Goal: Task Accomplishment & Management: Use online tool/utility

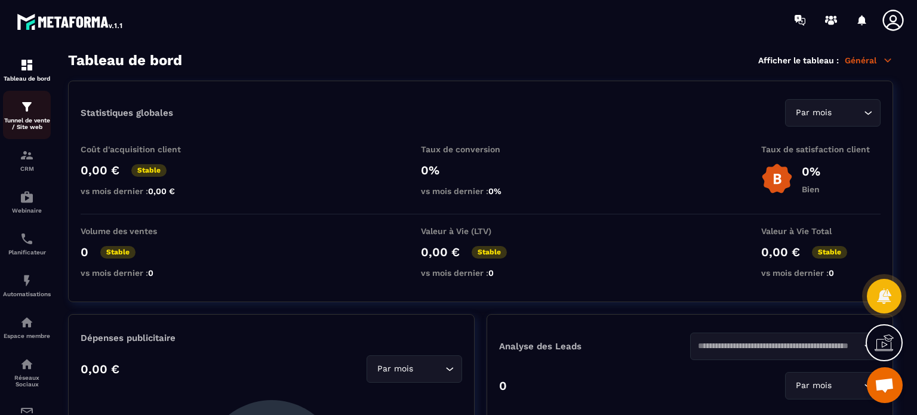
click at [21, 138] on link "Tunnel de vente / Site web" at bounding box center [27, 115] width 48 height 48
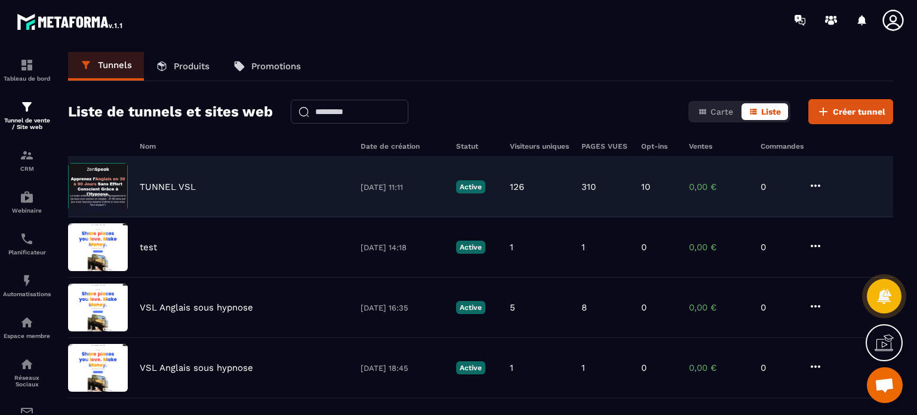
click at [140, 187] on p "TUNNEL VSL" at bounding box center [168, 186] width 56 height 11
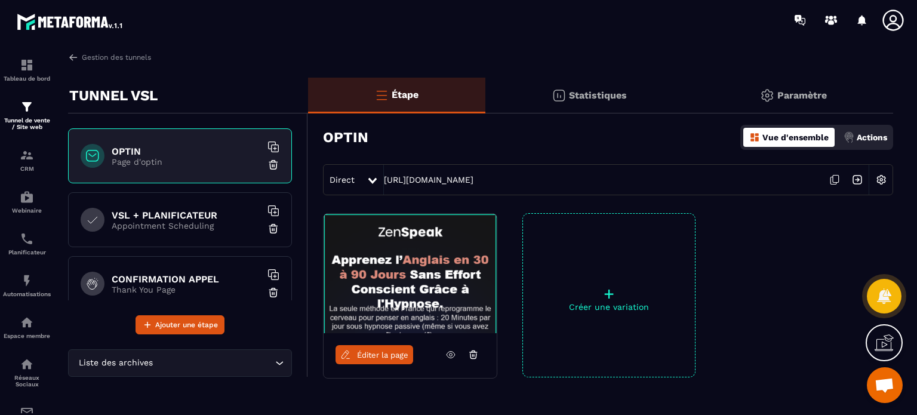
click at [134, 224] on p "Appointment Scheduling" at bounding box center [186, 226] width 149 height 10
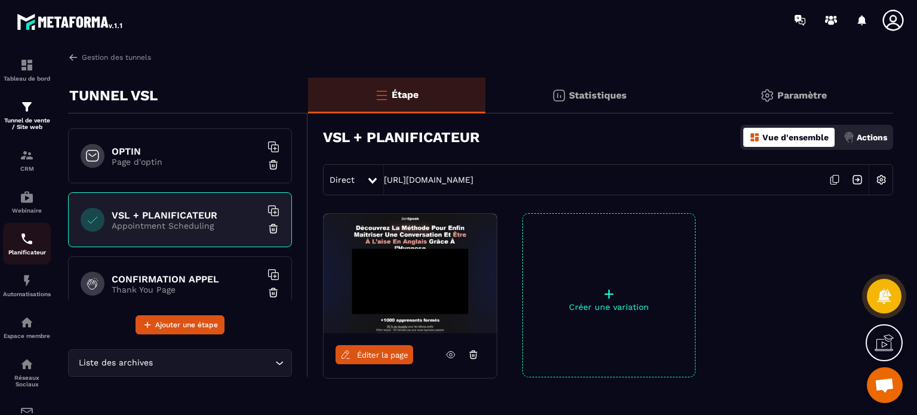
click at [16, 251] on div "Planificateur" at bounding box center [27, 244] width 48 height 24
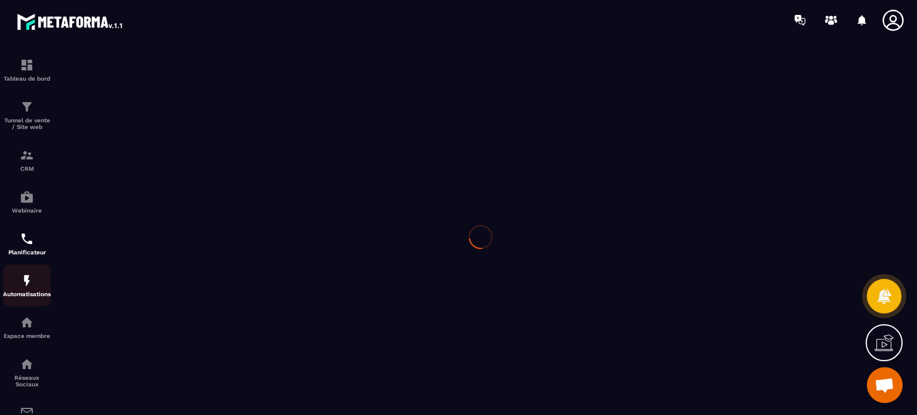
click at [29, 293] on div "Automatisations" at bounding box center [27, 285] width 48 height 24
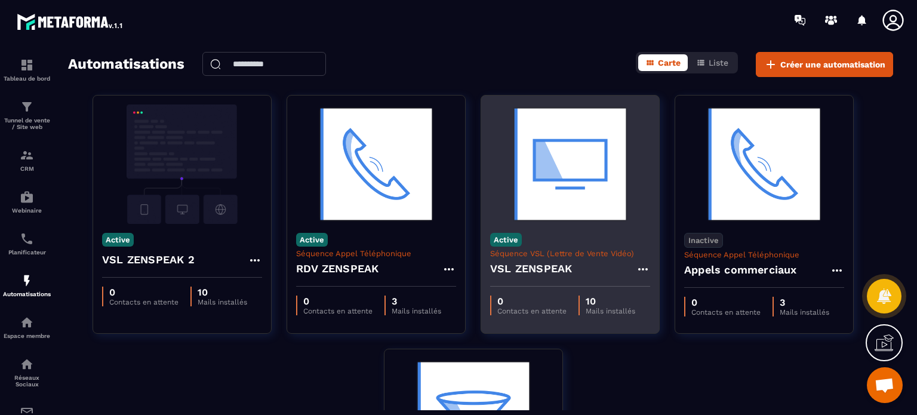
click at [526, 260] on h4 "VSL ZENSPEAK" at bounding box center [531, 268] width 82 height 17
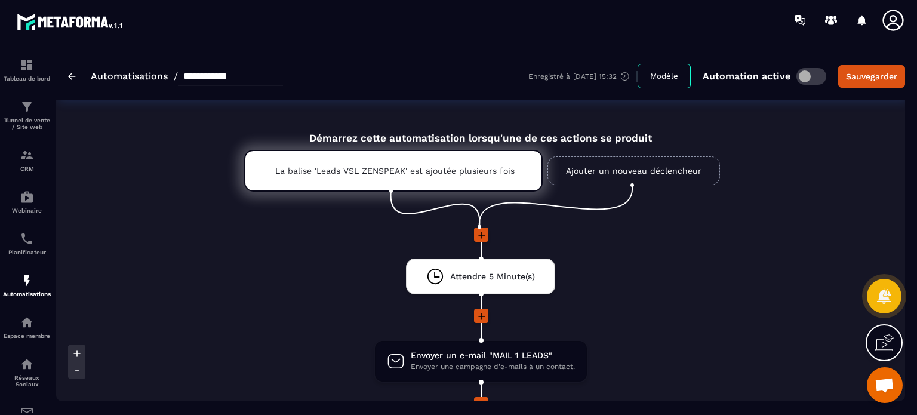
click at [615, 333] on li at bounding box center [480, 324] width 271 height 31
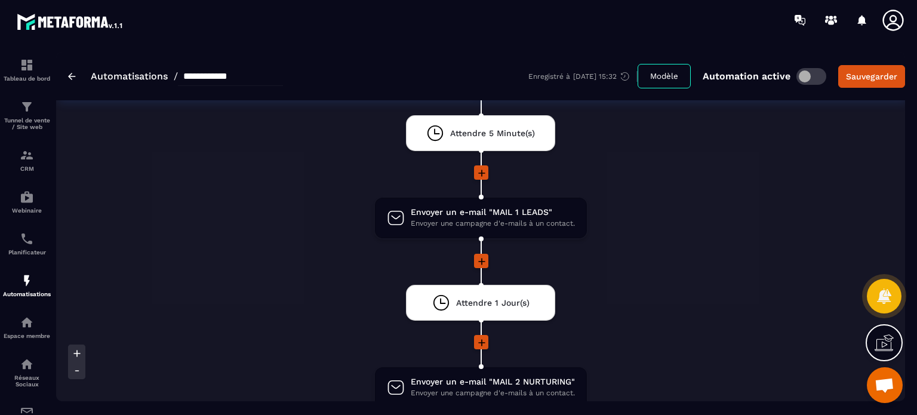
scroll to position [119, 0]
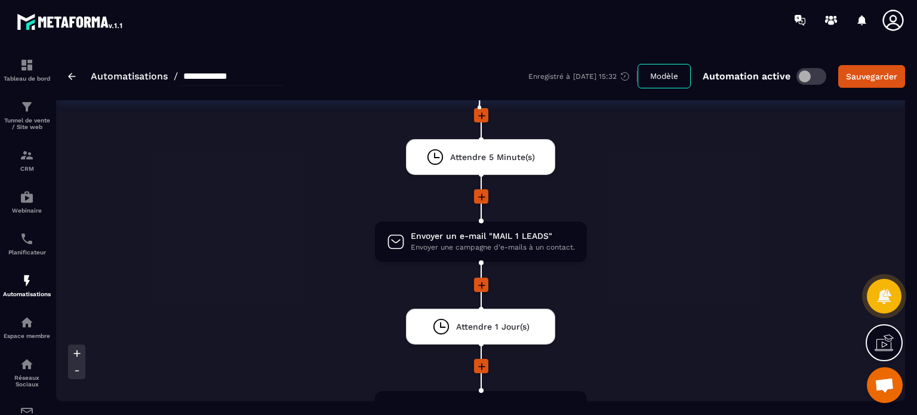
click at [480, 282] on icon at bounding box center [482, 285] width 12 height 12
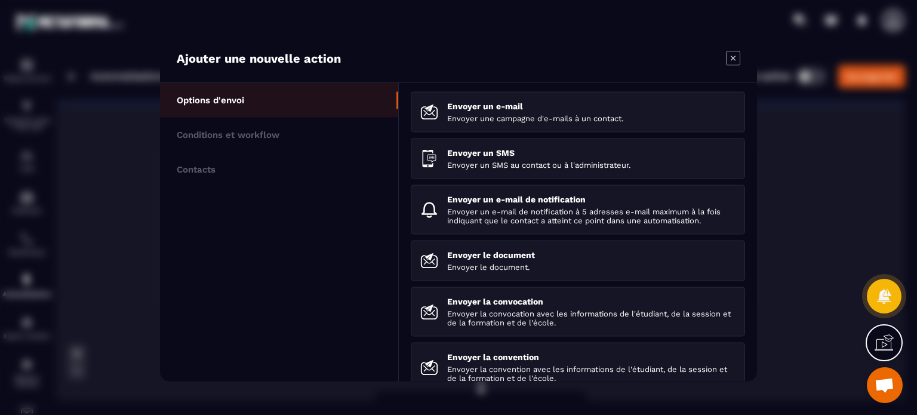
click at [729, 57] on icon "Modal window" at bounding box center [733, 58] width 14 height 14
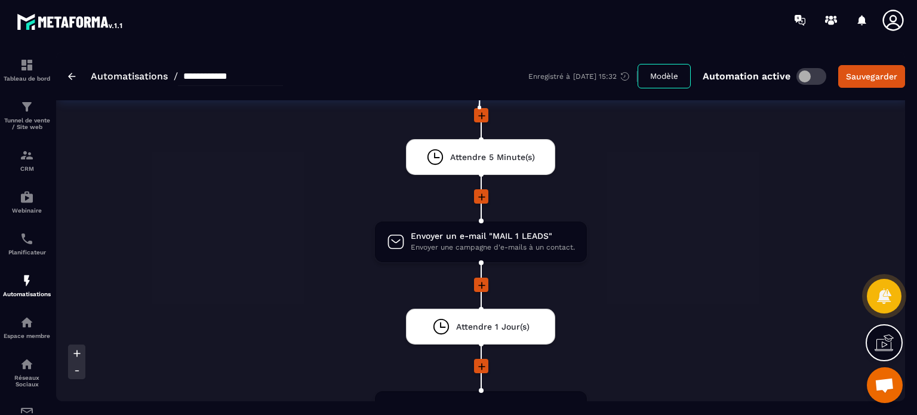
click at [478, 362] on icon at bounding box center [482, 366] width 12 height 12
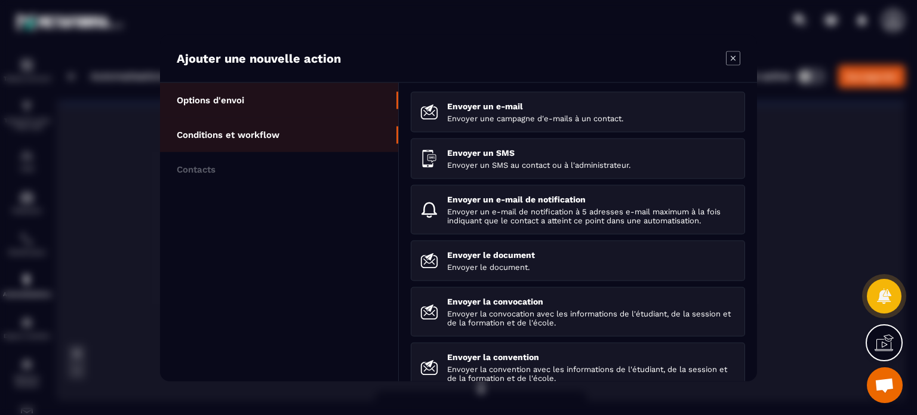
click at [276, 135] on p "Conditions et workflow" at bounding box center [228, 134] width 103 height 11
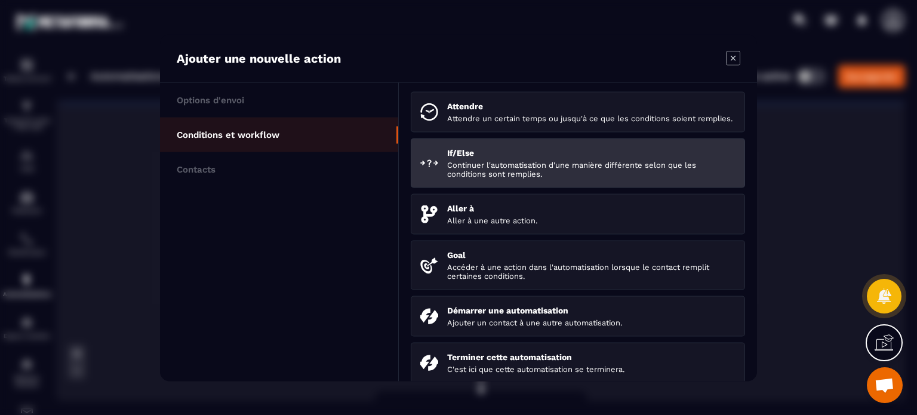
click at [486, 193] on li "If/Else Continuer l'automatisation d'une manière différente selon que les condi…" at bounding box center [578, 213] width 334 height 41
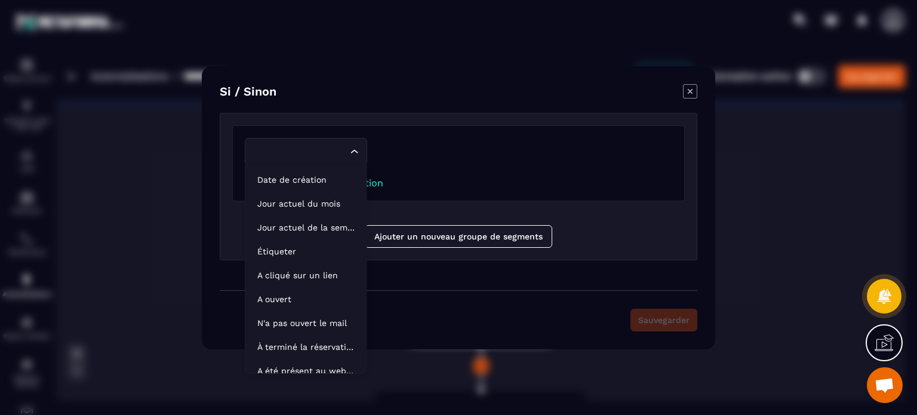
click at [332, 157] on input "Search for option" at bounding box center [299, 151] width 95 height 13
click at [295, 247] on p "Étiqueter" at bounding box center [305, 251] width 97 height 12
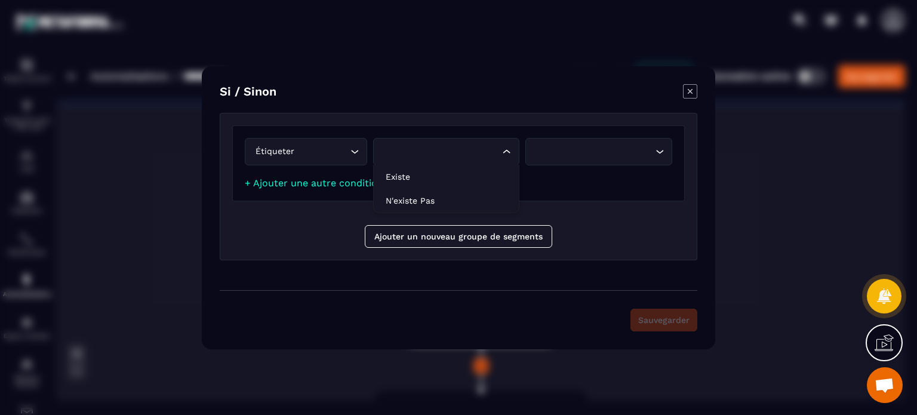
click at [404, 154] on div "Search for option" at bounding box center [441, 151] width 122 height 13
click at [289, 143] on div "Étiqueter Loading..." at bounding box center [306, 151] width 122 height 27
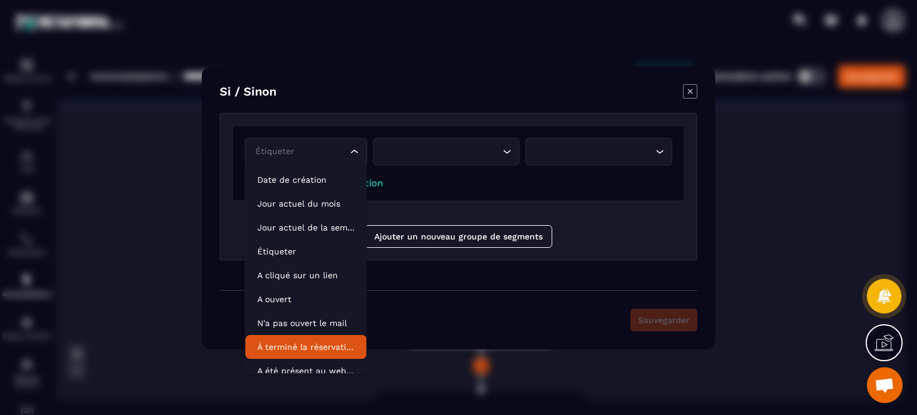
click at [277, 354] on li "À terminé la réservation d'événement" at bounding box center [305, 347] width 121 height 24
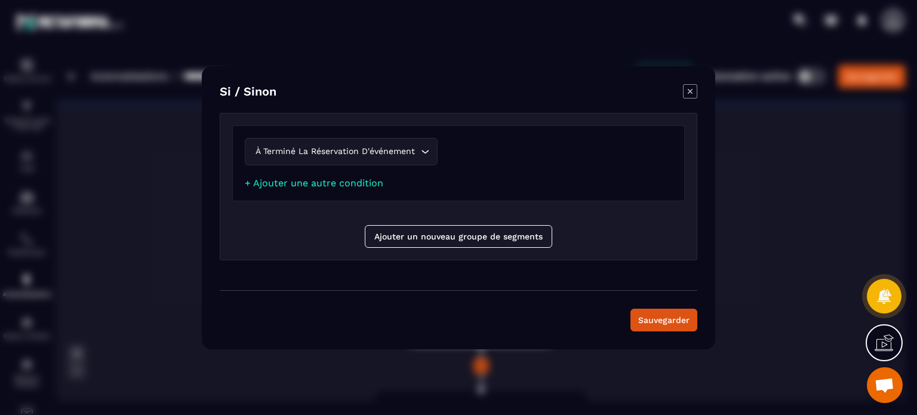
click at [408, 152] on div "À terminé la réservation d'événement Loading..." at bounding box center [458, 151] width 427 height 27
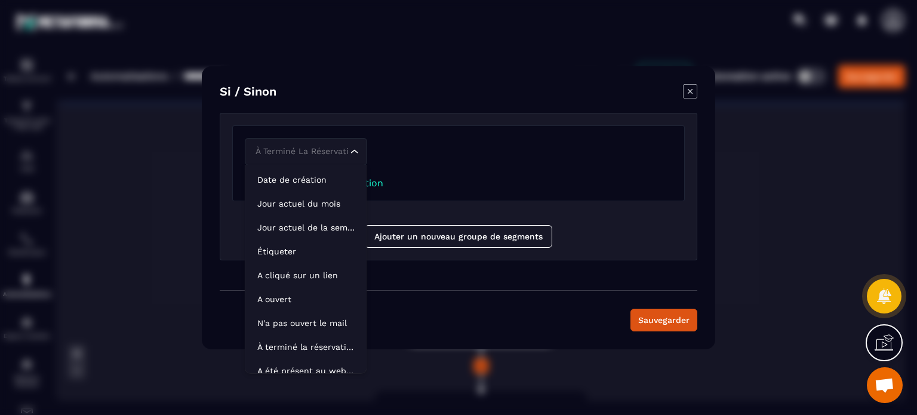
click at [421, 159] on div "À terminé la réservation d'événement Loading..." at bounding box center [458, 151] width 427 height 27
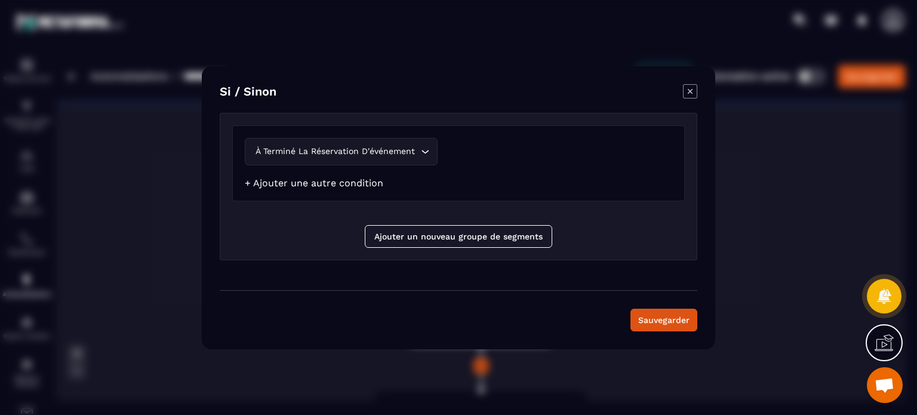
click at [348, 188] on link "+ Ajouter une autre condition" at bounding box center [314, 182] width 138 height 11
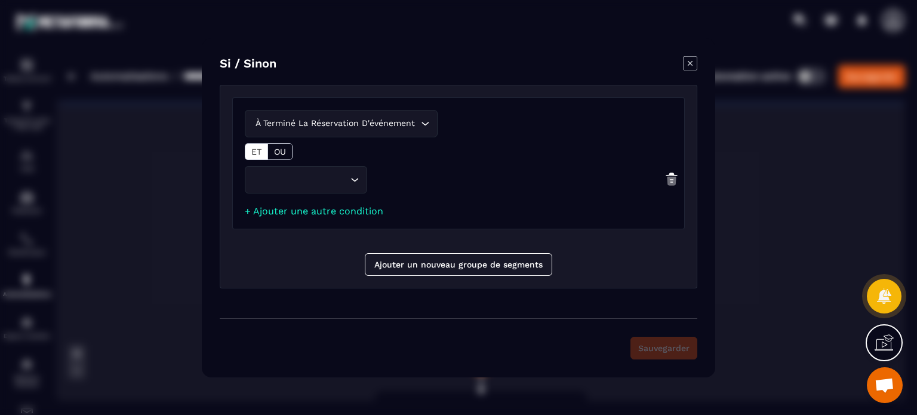
click at [346, 181] on input "Search for option" at bounding box center [299, 179] width 95 height 13
type input "*"
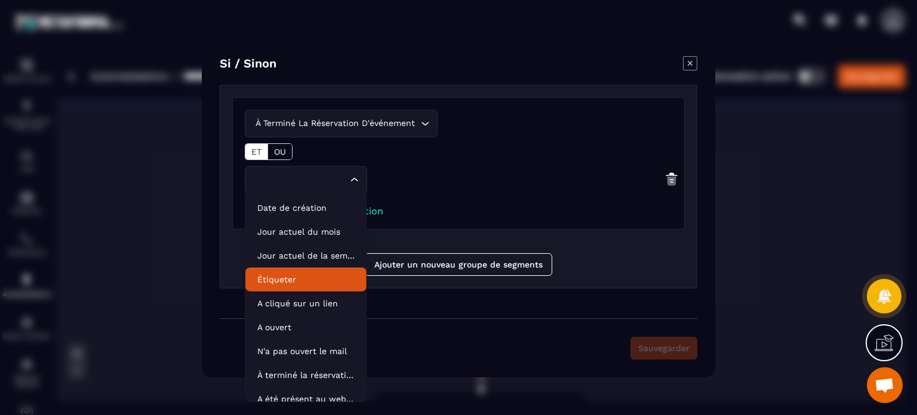
click at [280, 281] on p "Étiqueter" at bounding box center [305, 279] width 97 height 12
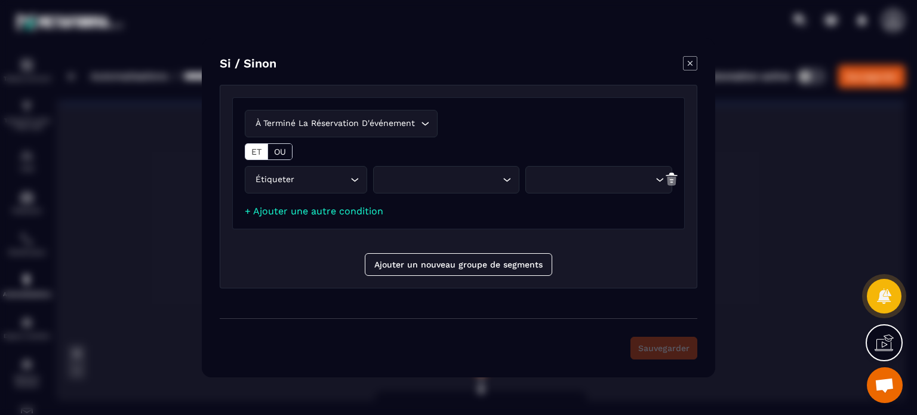
click at [282, 149] on p "OU" at bounding box center [280, 152] width 12 height 10
click at [408, 183] on div "Search for option" at bounding box center [441, 179] width 122 height 13
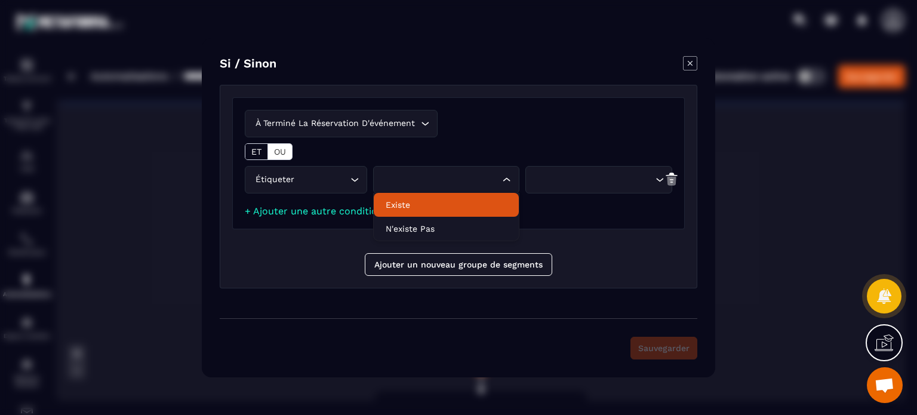
click at [405, 210] on p "Existe" at bounding box center [447, 205] width 122 height 12
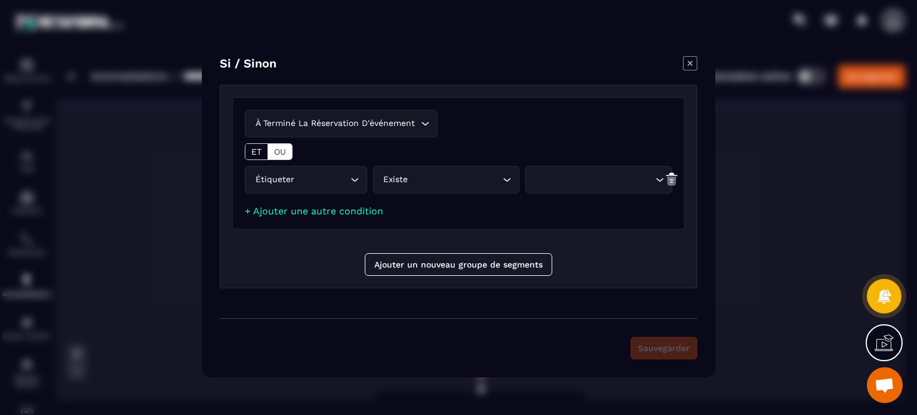
click at [538, 193] on div "Étiqueter Loading... Existe Loading... Loading..." at bounding box center [458, 182] width 427 height 33
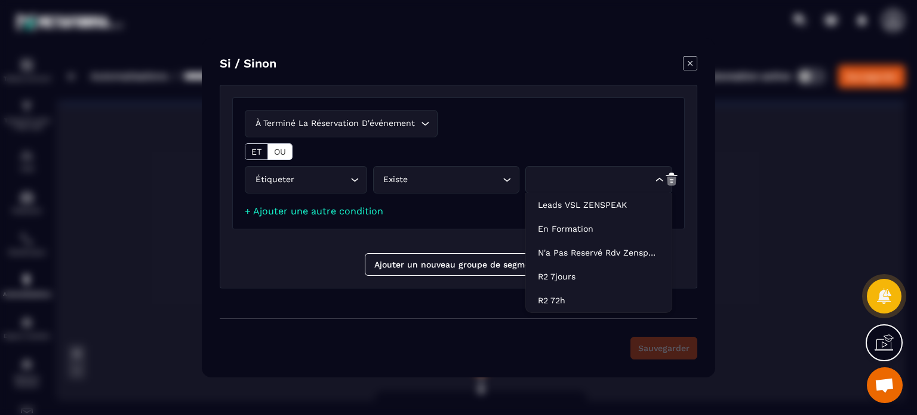
click at [541, 184] on div "Search for option" at bounding box center [593, 179] width 122 height 13
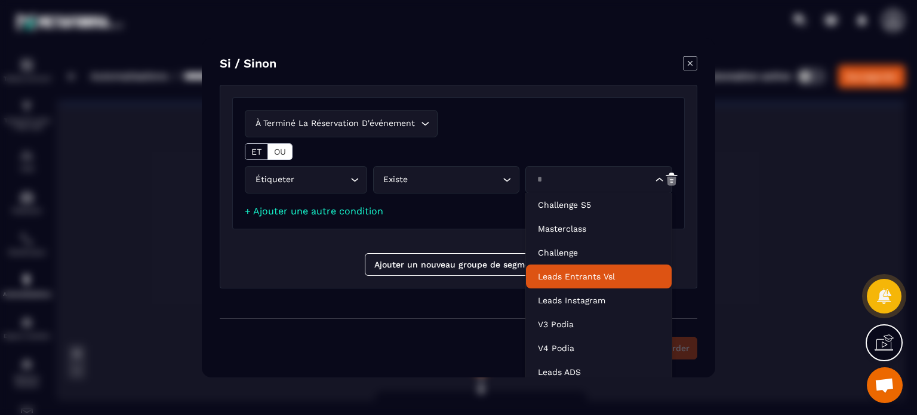
type input "*"
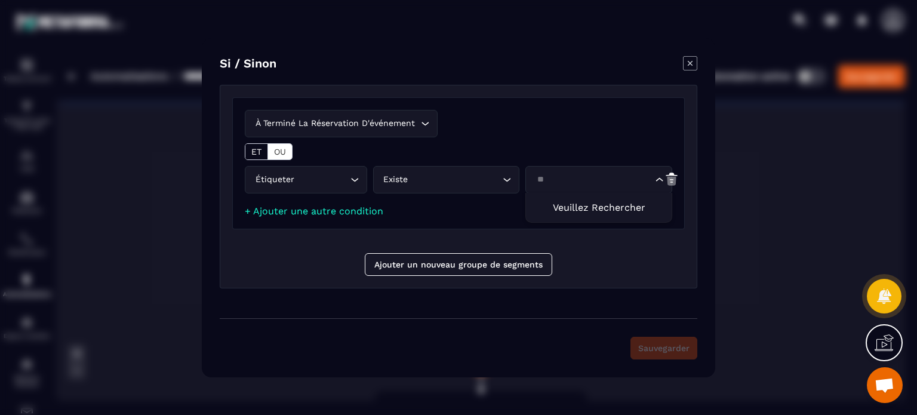
type input "*"
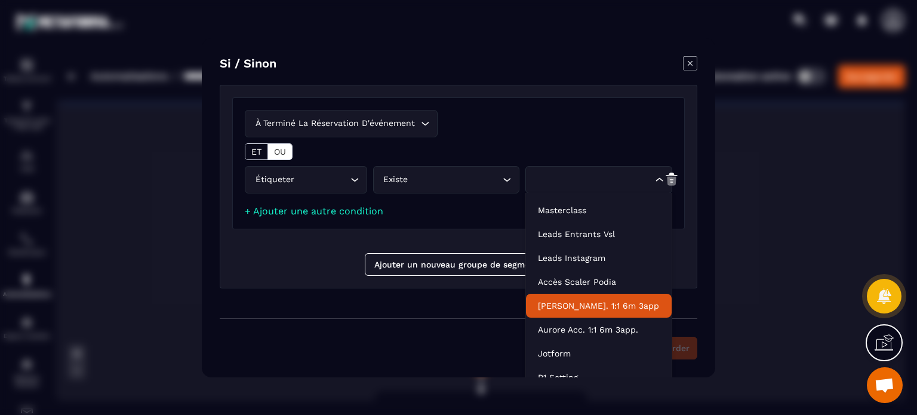
scroll to position [0, 0]
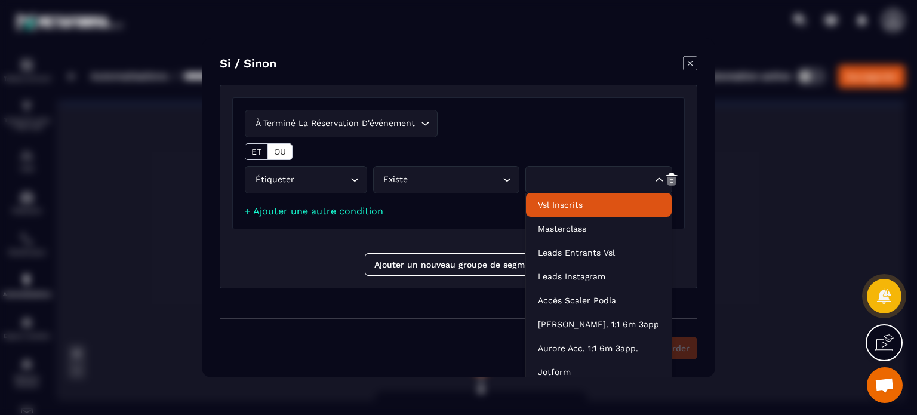
click at [697, 63] on div "Si / Sinon À terminé la réservation d'événement Loading... ET OU Étiqueter Load…" at bounding box center [458, 207] width 513 height 339
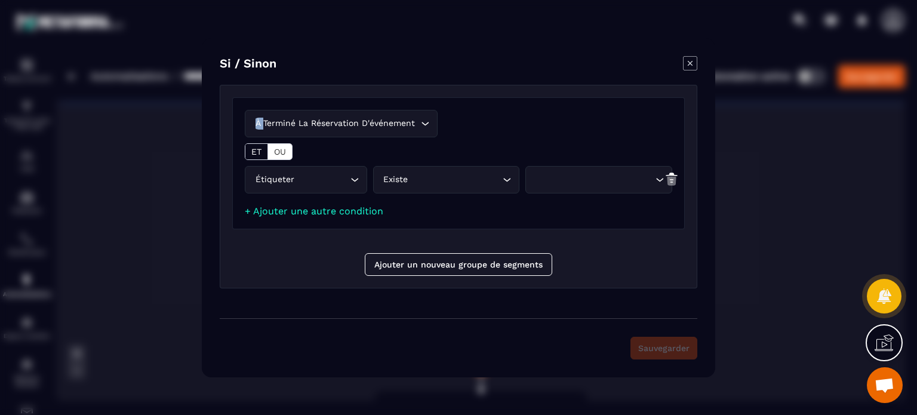
click at [697, 63] on div "Si / Sinon À terminé la réservation d'événement Loading... ET OU Étiqueter Load…" at bounding box center [458, 207] width 513 height 339
click at [697, 64] on icon "Modal window" at bounding box center [690, 63] width 14 height 14
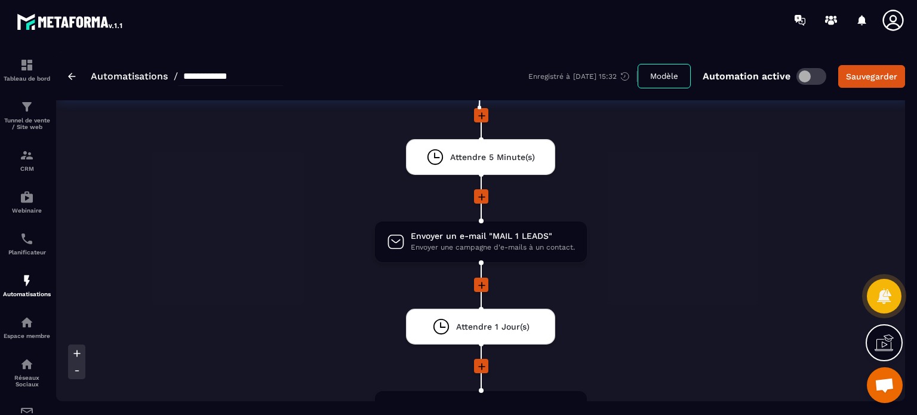
click at [902, 15] on icon at bounding box center [893, 20] width 24 height 24
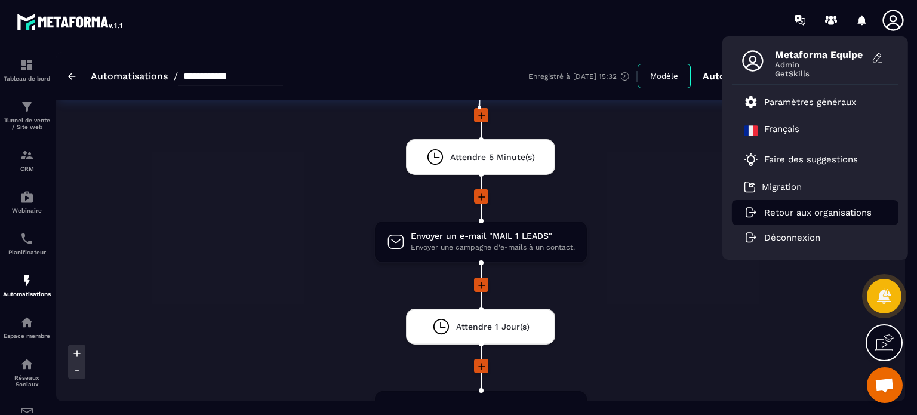
click at [779, 223] on li "Retour aux organisations" at bounding box center [815, 212] width 167 height 25
click at [779, 218] on li "Retour aux organisations" at bounding box center [815, 212] width 167 height 25
click at [772, 209] on p "Retour aux organisations" at bounding box center [817, 212] width 107 height 11
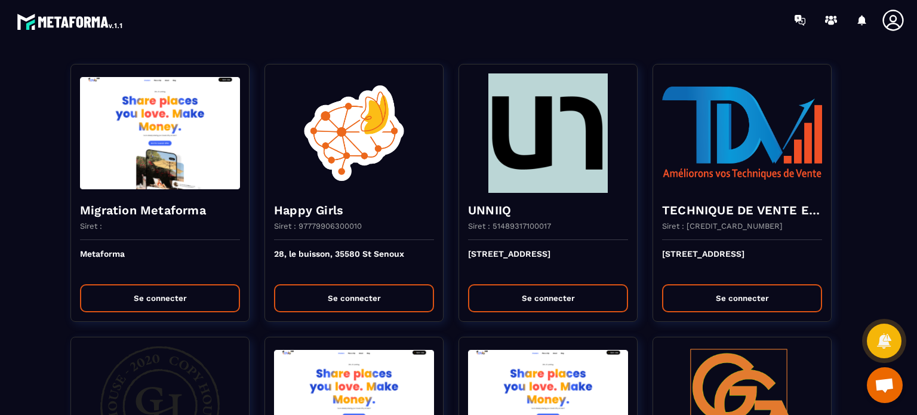
click at [131, 38] on div at bounding box center [70, 20] width 140 height 40
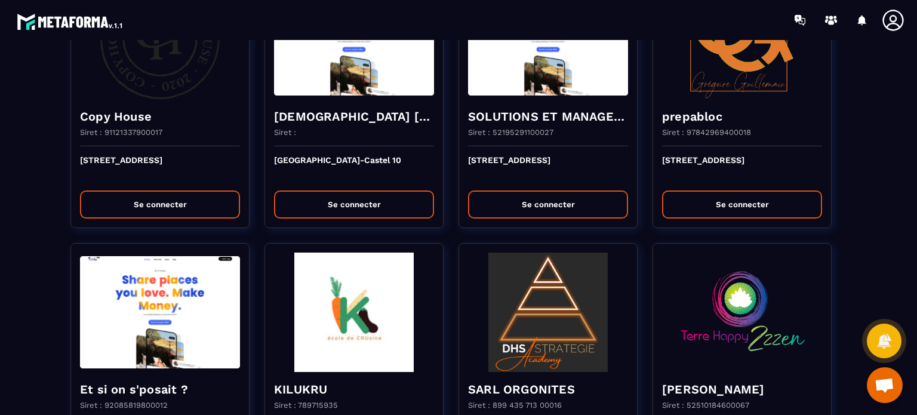
scroll to position [358, 0]
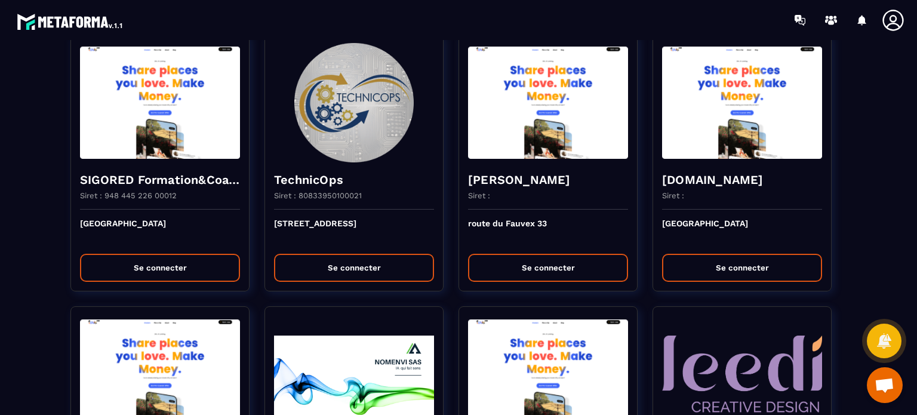
scroll to position [2461, 0]
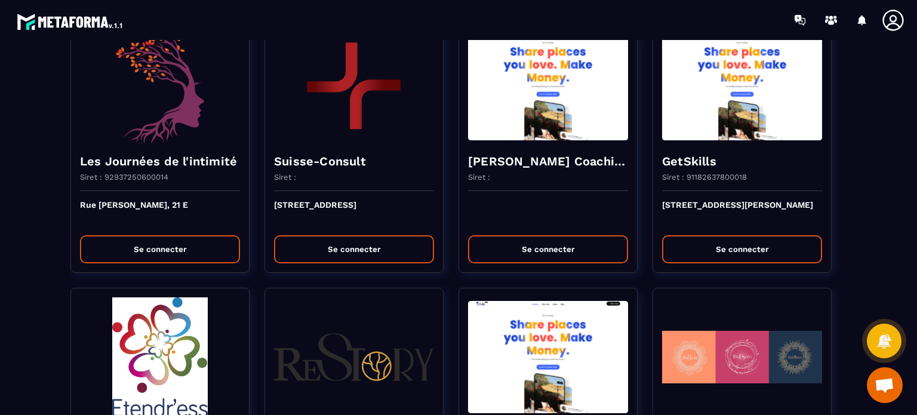
scroll to position [1650, 0]
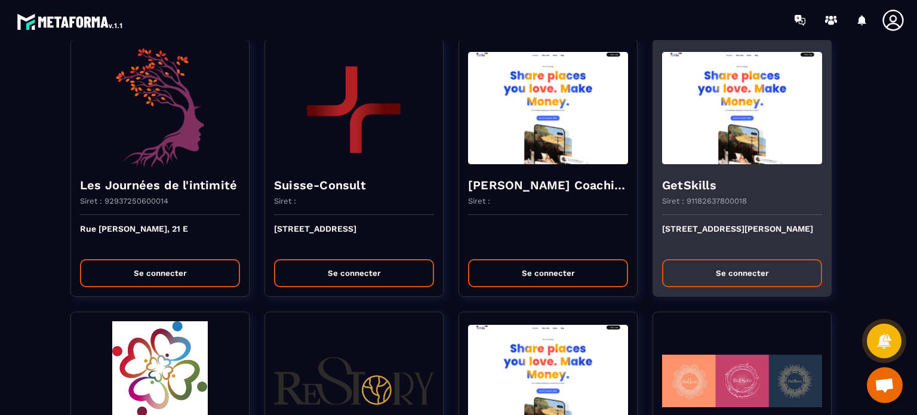
click at [707, 262] on button "Se connecter" at bounding box center [742, 273] width 160 height 28
